Goal: Information Seeking & Learning: Learn about a topic

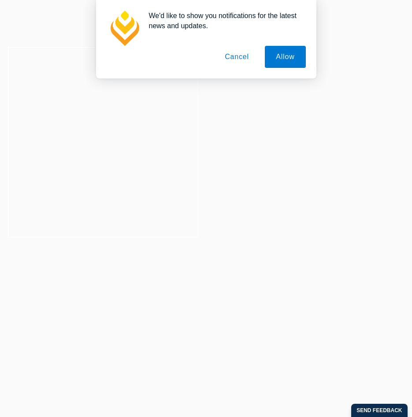
click at [234, 58] on button "Cancel" at bounding box center [237, 57] width 46 height 22
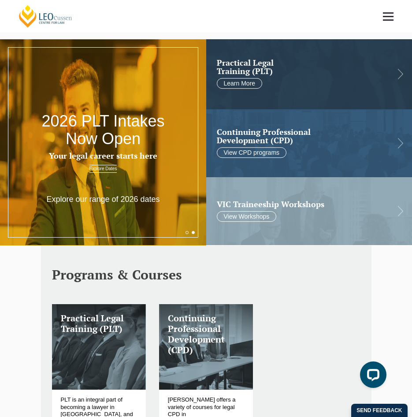
click at [385, 24] on link at bounding box center [388, 16] width 33 height 33
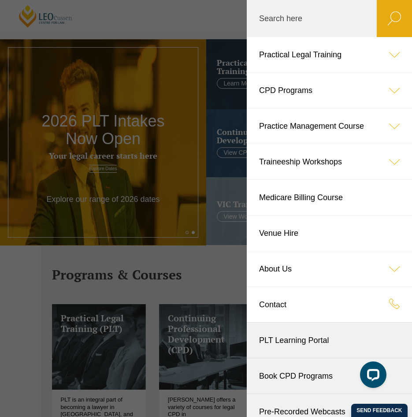
click at [320, 60] on link "Practical Legal Training" at bounding box center [329, 54] width 165 height 35
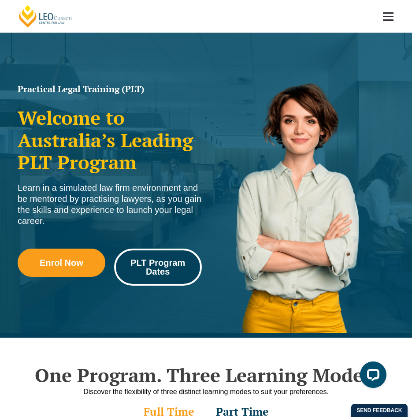
click at [149, 258] on span "PLT Program Dates" at bounding box center [157, 267] width 75 height 18
